Goal: Task Accomplishment & Management: Manage account settings

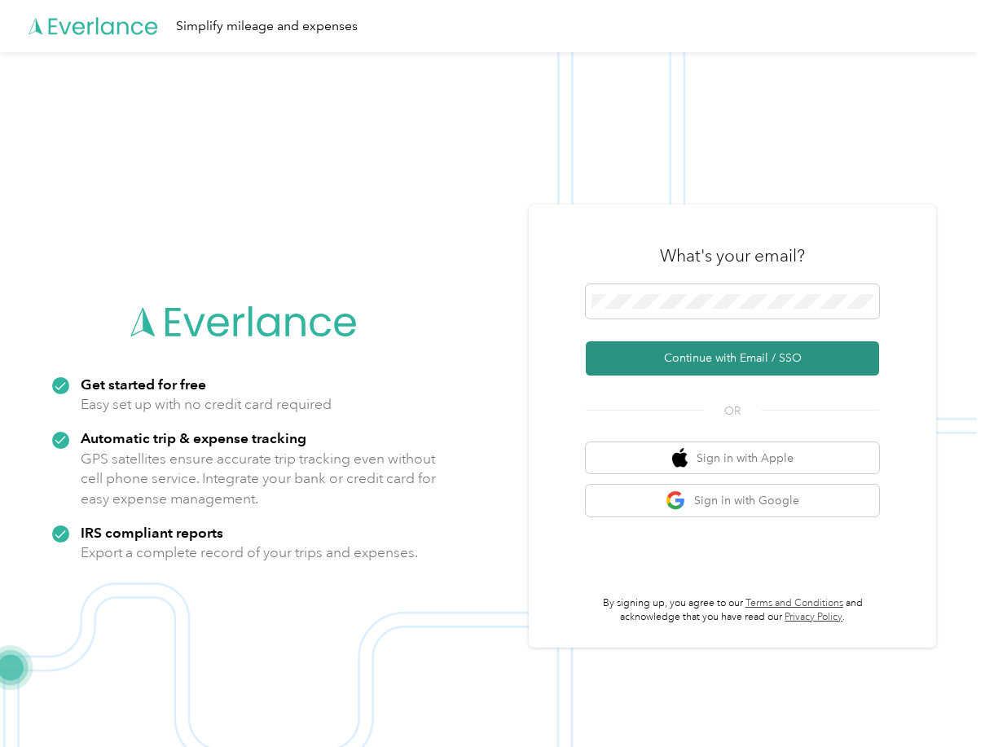
click at [778, 366] on button "Continue with Email / SSO" at bounding box center [732, 358] width 293 height 34
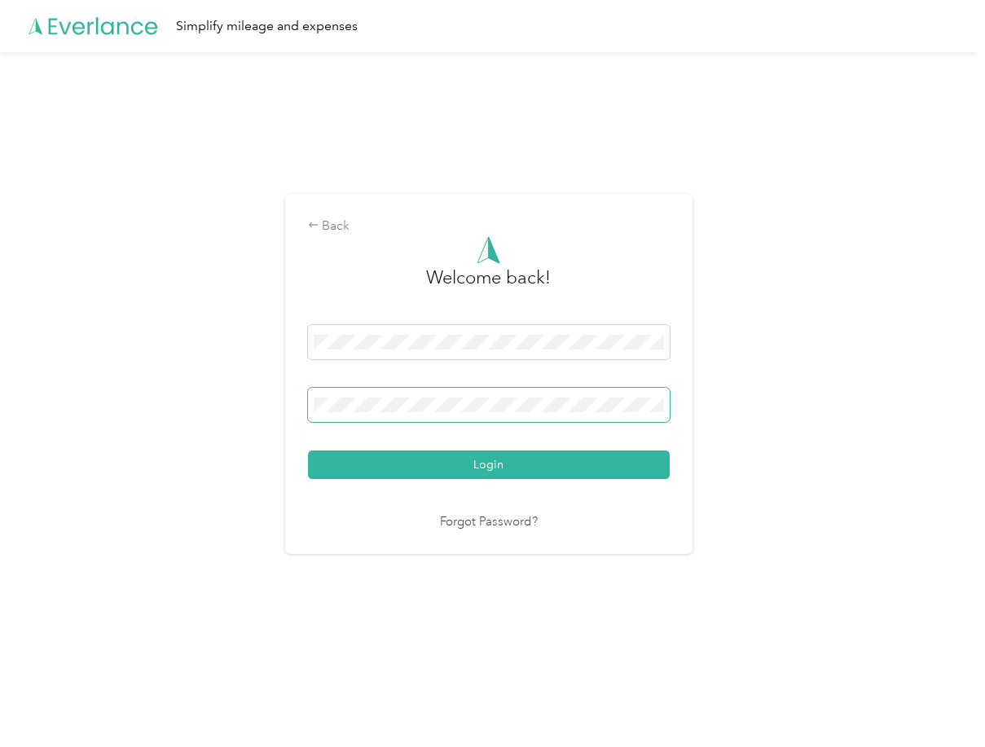
click at [655, 394] on span at bounding box center [489, 405] width 362 height 34
click at [662, 401] on span at bounding box center [655, 404] width 13 height 13
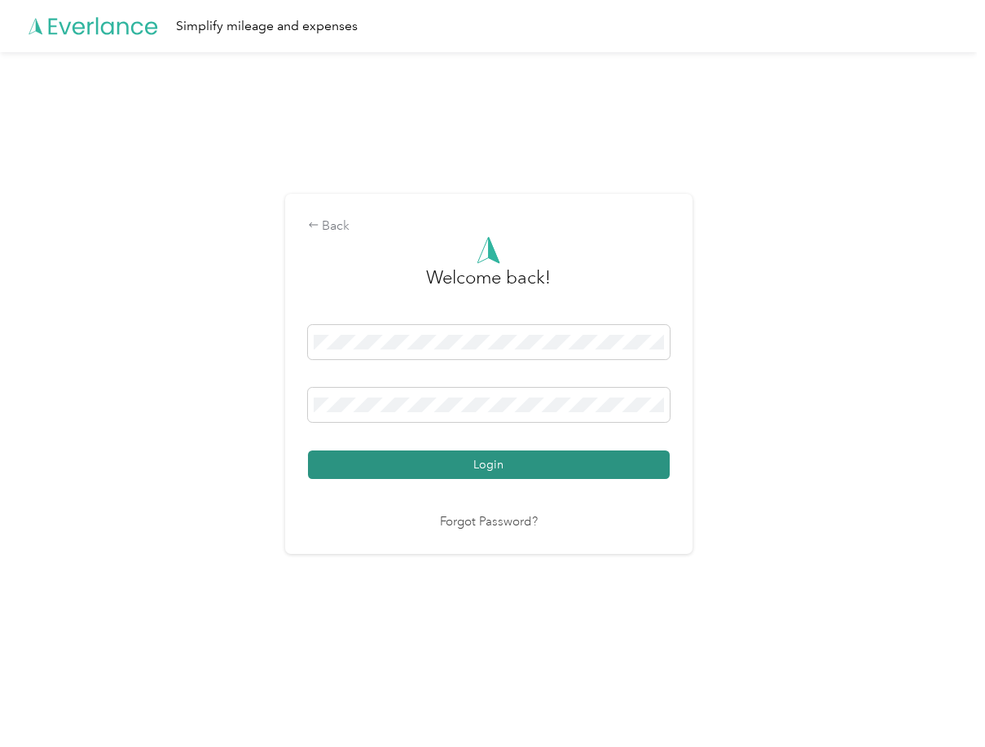
click at [507, 456] on button "Login" at bounding box center [489, 465] width 362 height 29
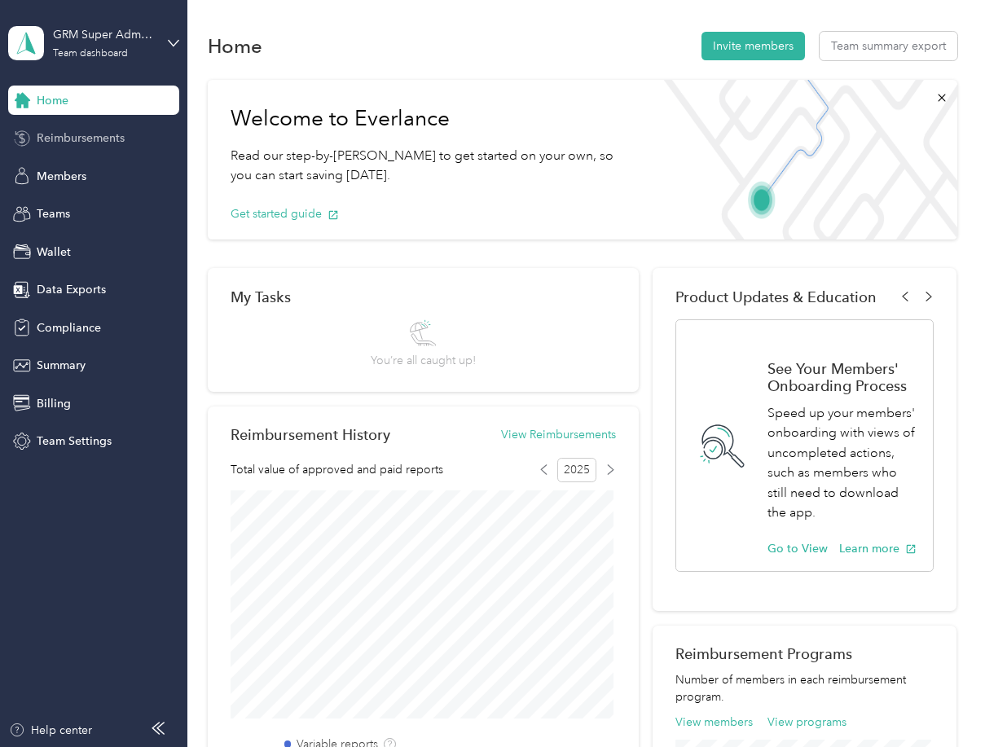
click at [99, 143] on span "Reimbursements" at bounding box center [81, 138] width 88 height 17
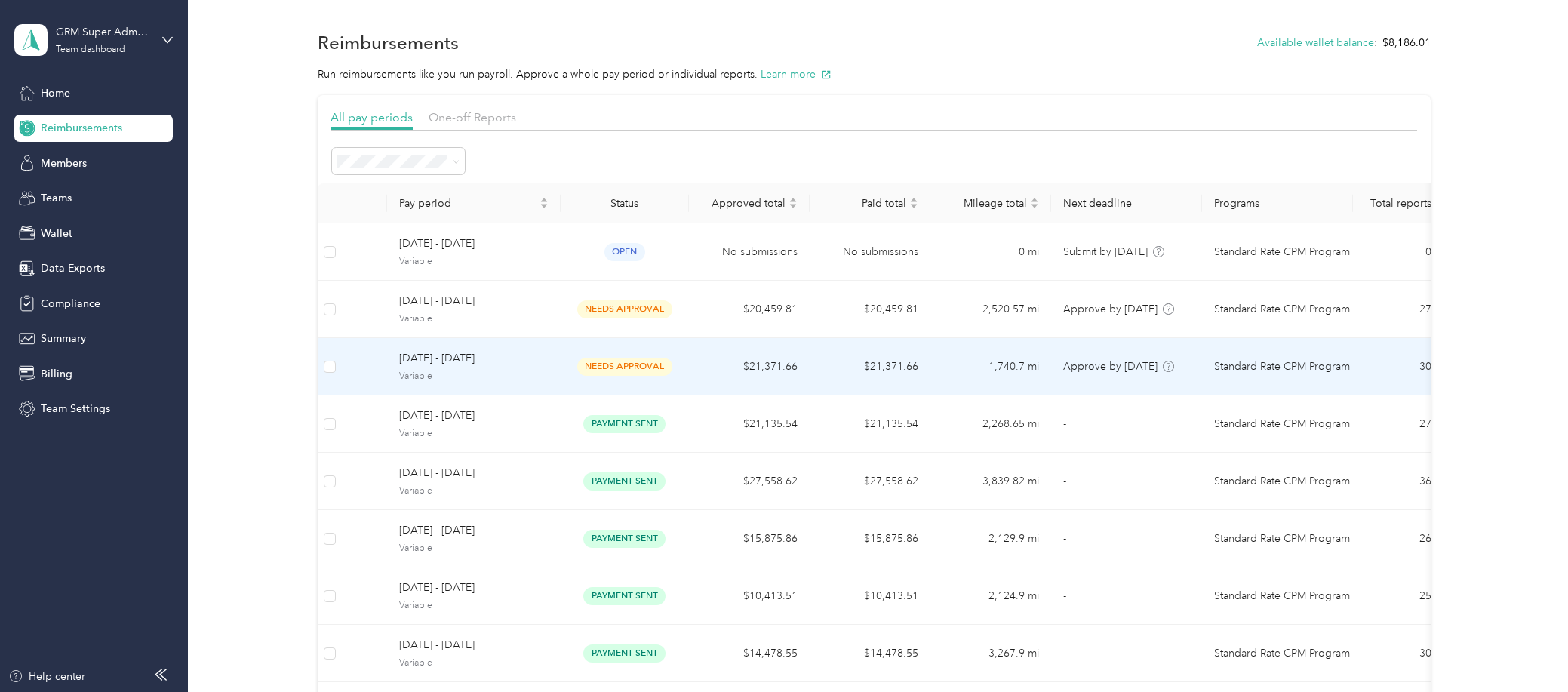
click at [911, 384] on td "1,740.7 mi" at bounding box center [991, 367] width 120 height 57
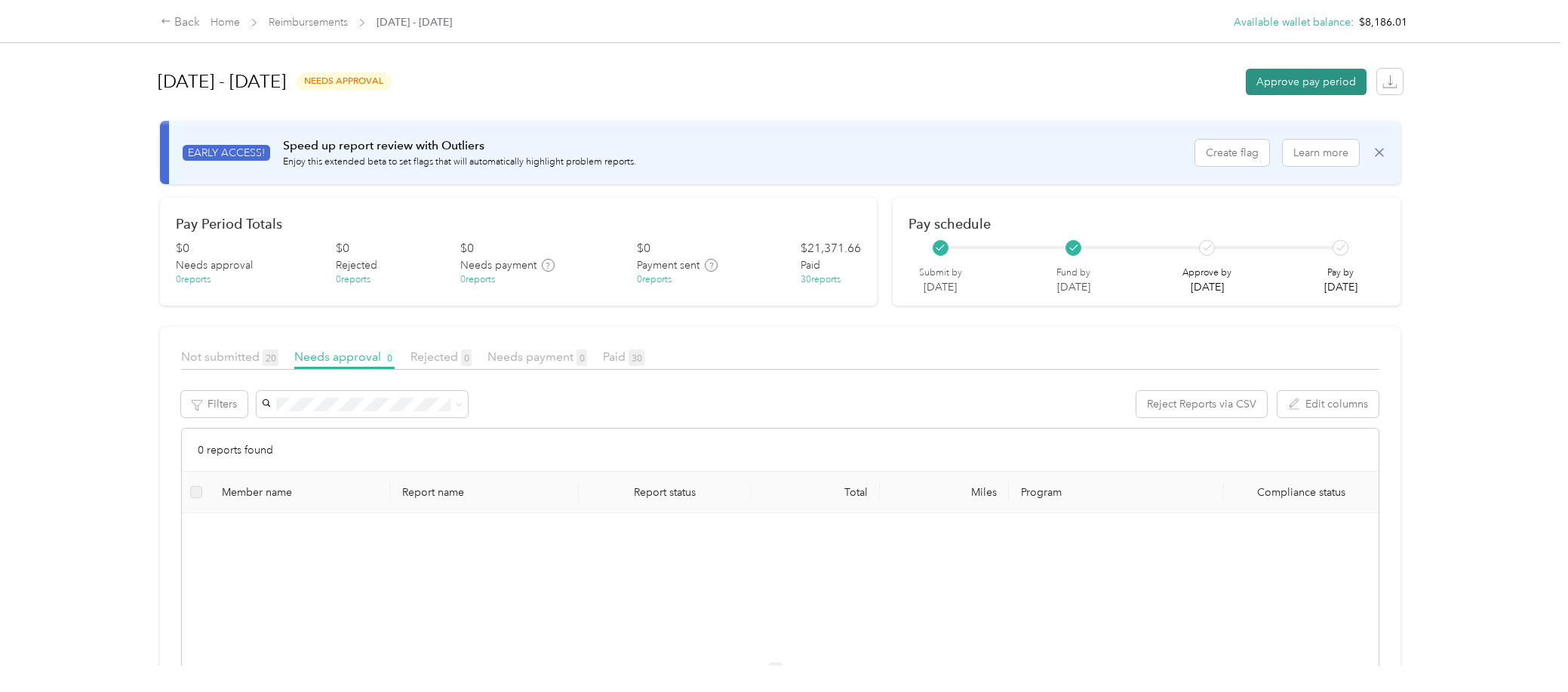
click at [911, 84] on button "Approve pay period" at bounding box center [1306, 82] width 120 height 27
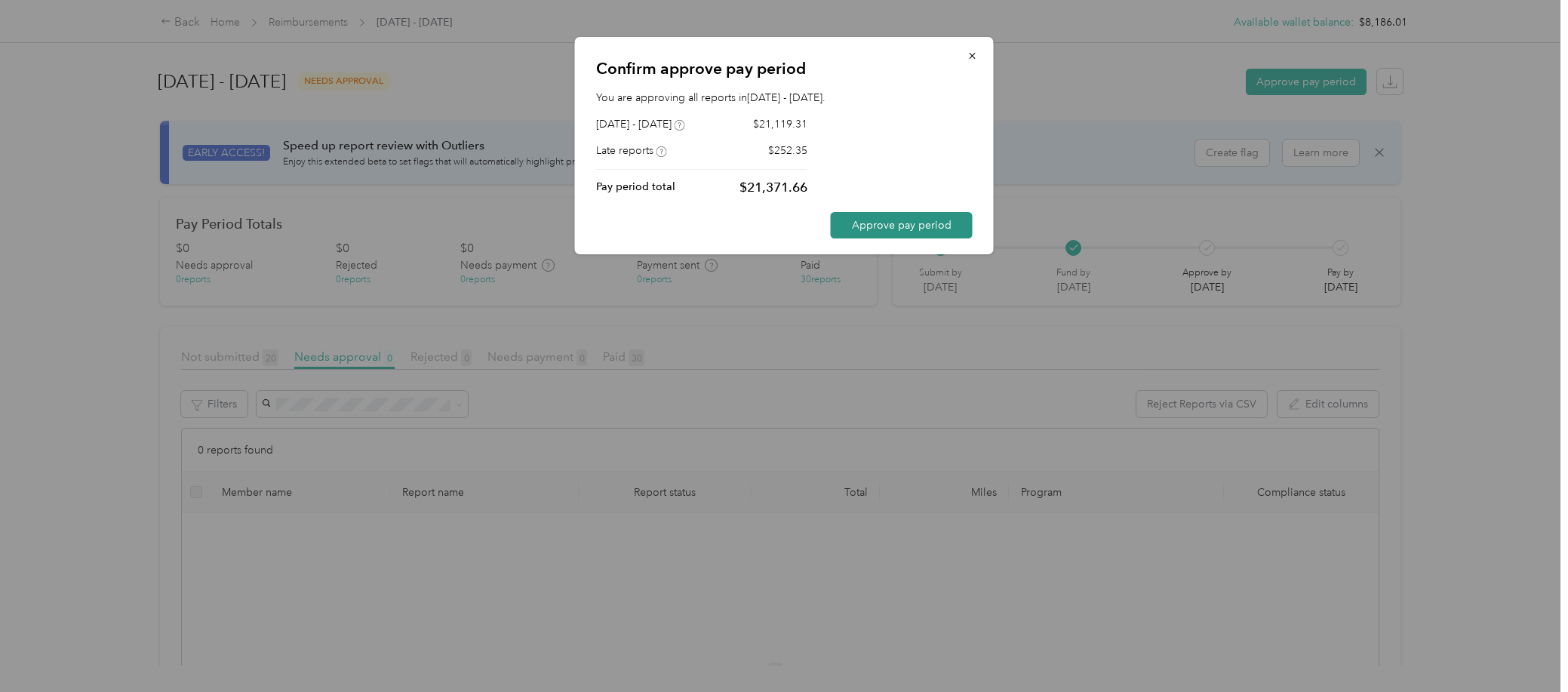
click at [911, 227] on button "Approve pay period" at bounding box center [901, 225] width 142 height 27
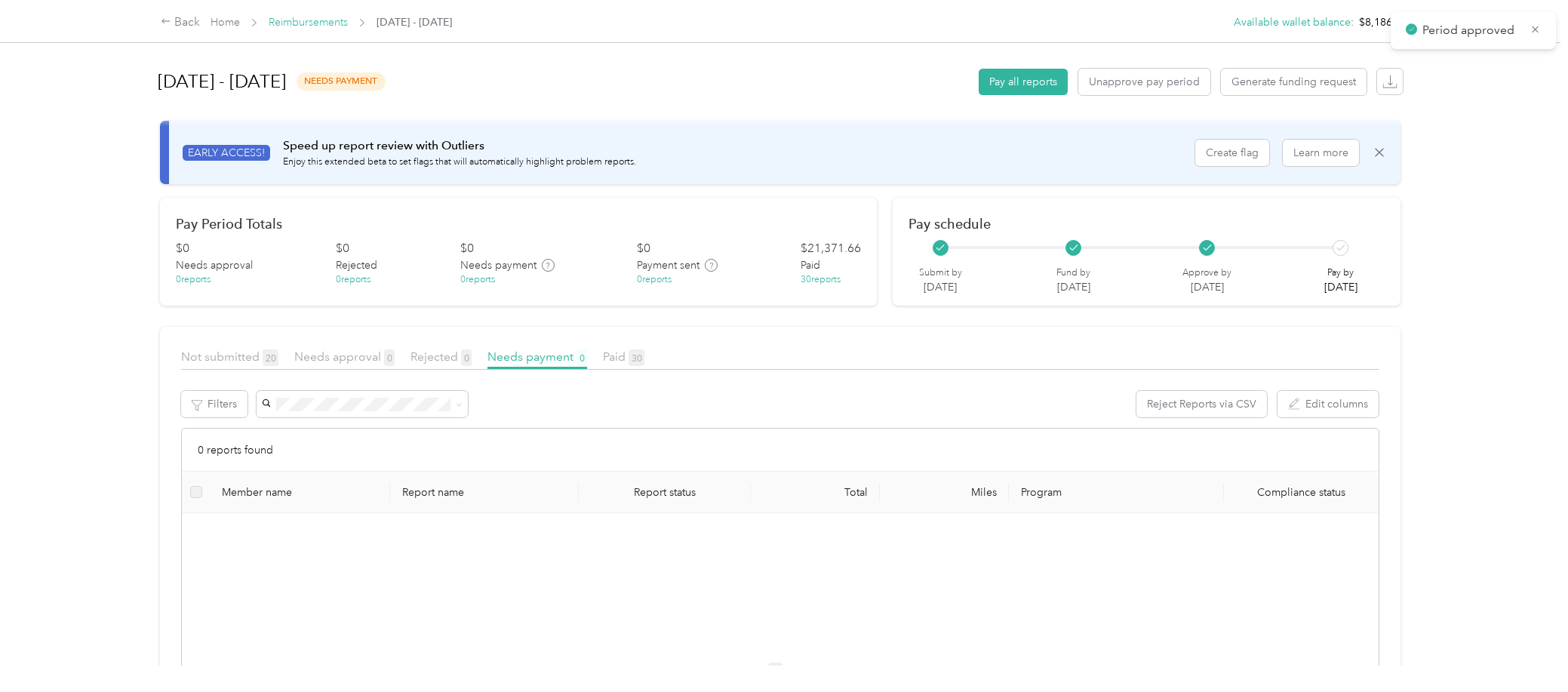
click at [326, 22] on link "Reimbursements" at bounding box center [308, 22] width 80 height 13
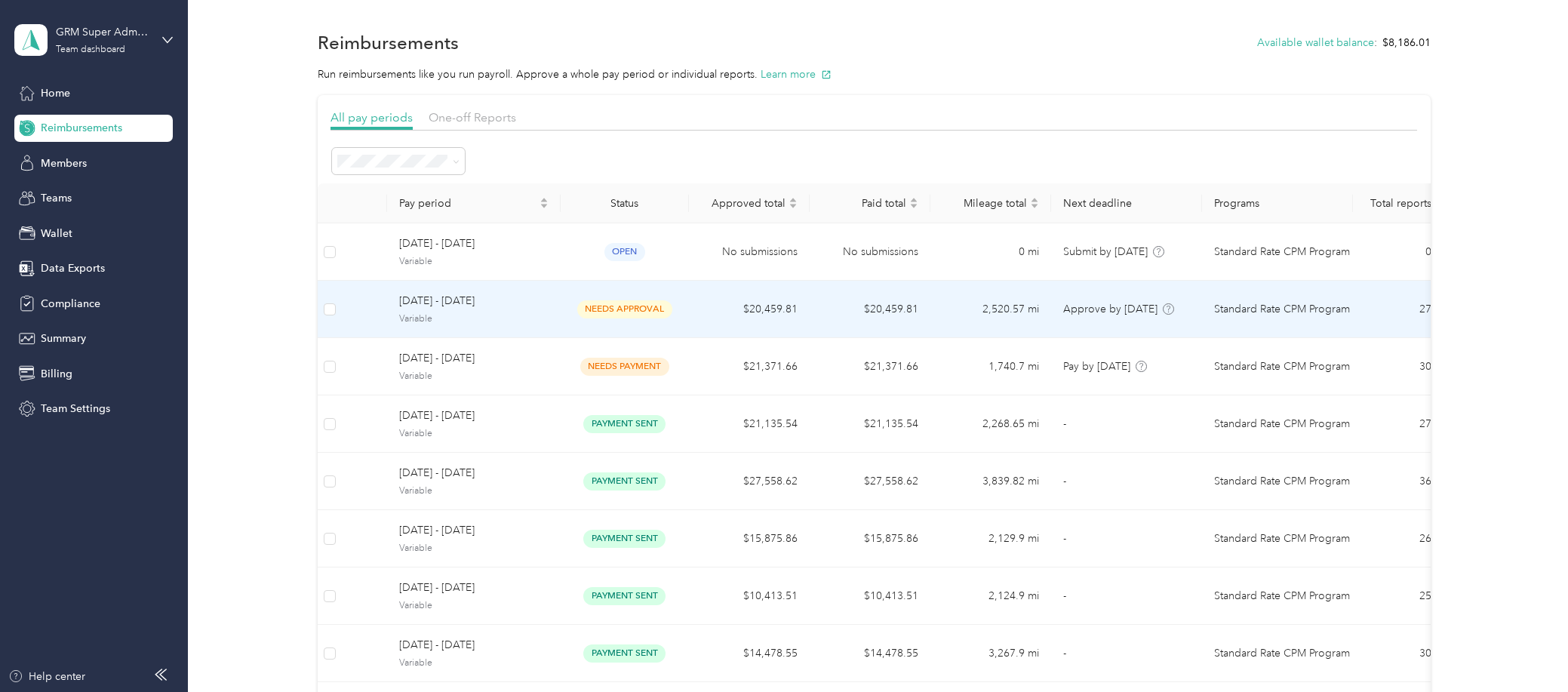
click at [864, 312] on td "$20,459.81" at bounding box center [870, 309] width 120 height 57
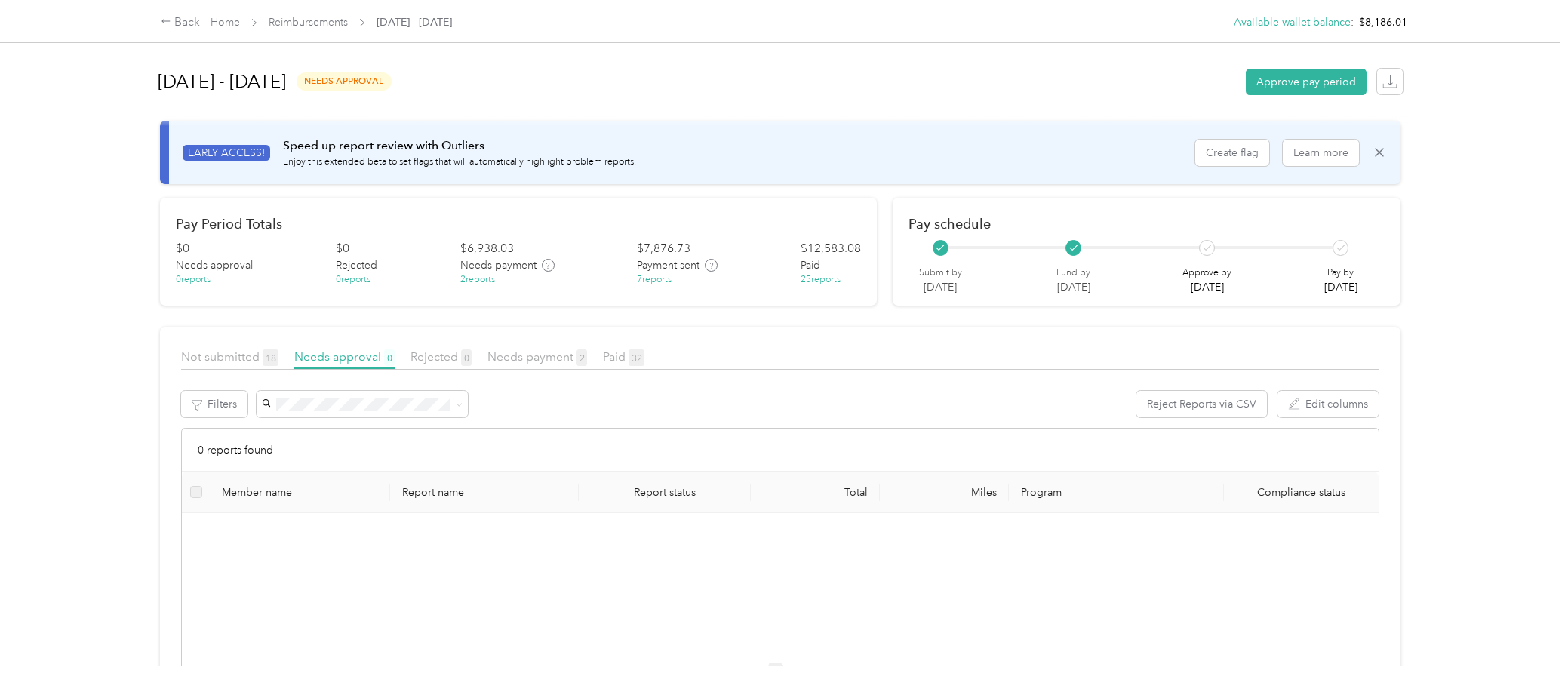
click at [72, 360] on div "Back Home Reimbursements [DATE] - [DATE] Available wallet balance : $8,186.01 A…" at bounding box center [780, 346] width 1561 height 692
